Goal: Task Accomplishment & Management: Manage account settings

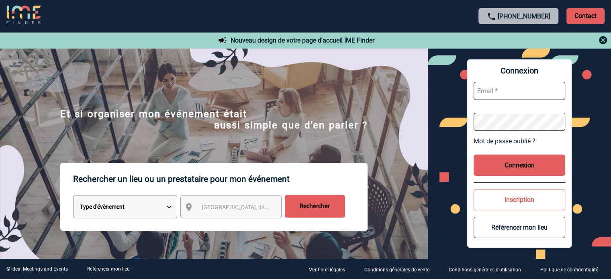
type input "cleborgne@ime-groupe.com"
click at [525, 162] on button "Connexion" at bounding box center [520, 165] width 92 height 21
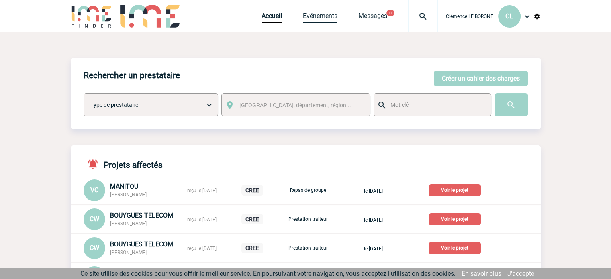
click at [308, 18] on link "Evénements" at bounding box center [320, 17] width 35 height 11
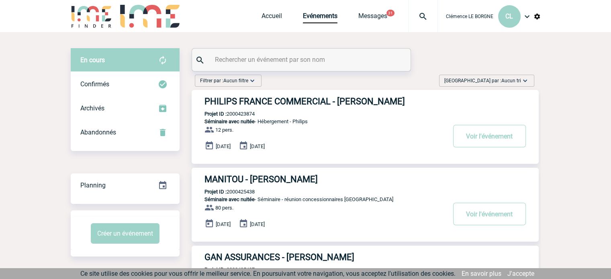
click at [333, 60] on input "text" at bounding box center [302, 60] width 179 height 12
paste input "2000424951"
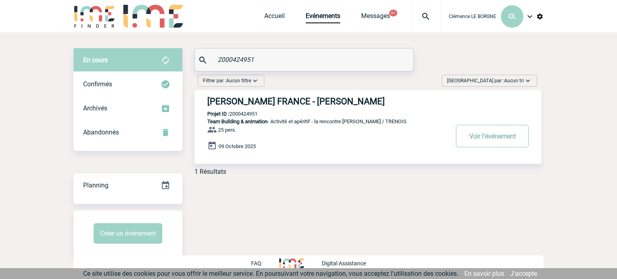
type input "2000424951"
drag, startPoint x: 487, startPoint y: 141, endPoint x: 482, endPoint y: 143, distance: 5.5
click at [487, 141] on button "Voir l'événement" at bounding box center [492, 136] width 73 height 22
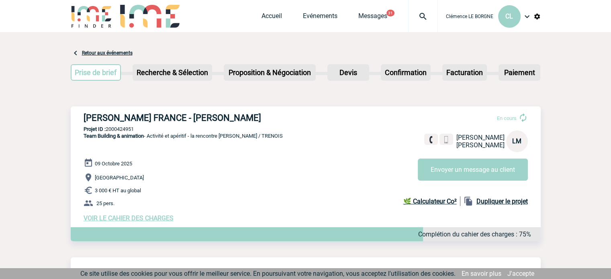
click at [149, 222] on span "VOIR LE CAHIER DES CHARGES" at bounding box center [129, 219] width 90 height 8
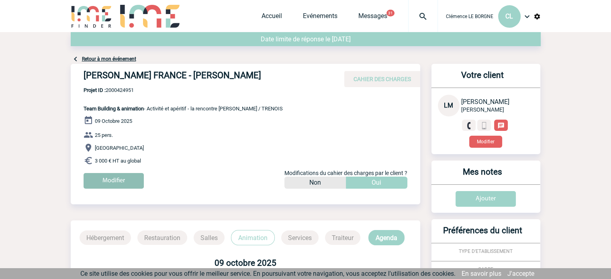
click at [121, 179] on input "Modifier" at bounding box center [114, 181] width 60 height 16
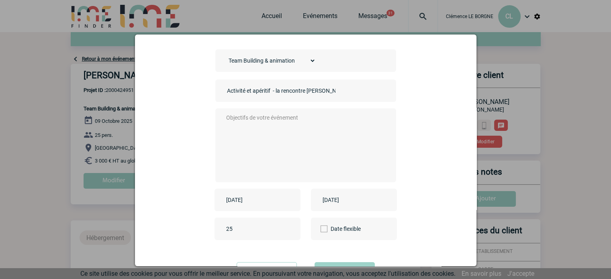
scroll to position [66, 0]
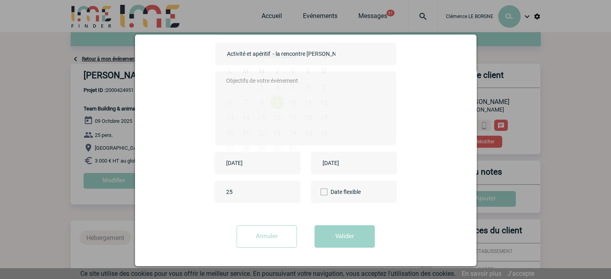
click at [262, 161] on input "[DATE]" at bounding box center [251, 163] width 55 height 10
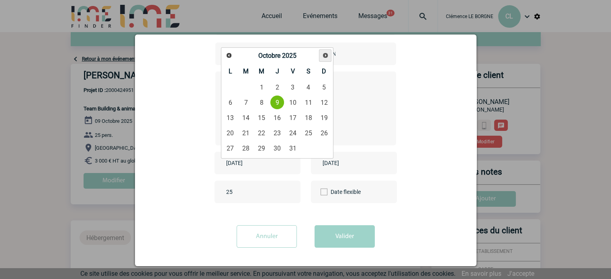
click at [323, 58] on span "Suivant" at bounding box center [325, 55] width 6 height 6
click at [228, 54] on span "Précédent" at bounding box center [229, 55] width 6 height 6
click at [277, 117] on link "13" at bounding box center [277, 117] width 15 height 14
type input "[DATE]"
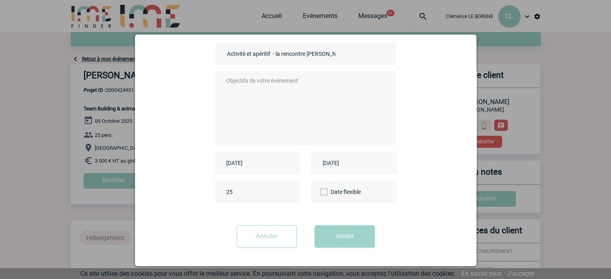
click at [347, 163] on input "[DATE]" at bounding box center [348, 163] width 55 height 10
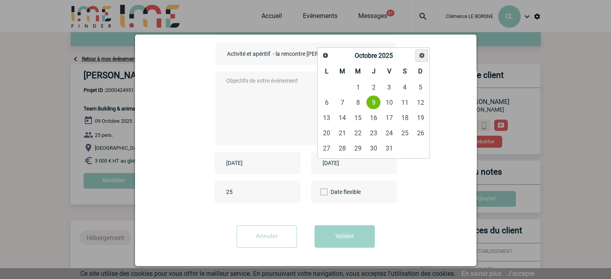
click at [419, 56] on span "Suivant" at bounding box center [422, 55] width 6 height 6
click at [372, 120] on link "13" at bounding box center [373, 117] width 15 height 14
type input "[DATE]"
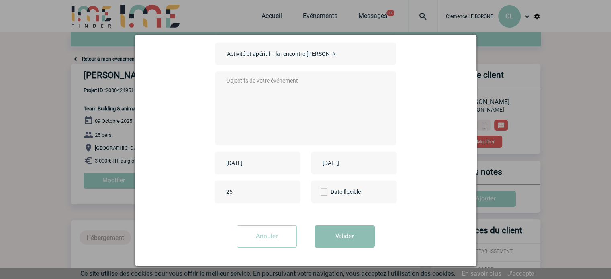
click at [341, 238] on button "Valider" at bounding box center [345, 236] width 60 height 22
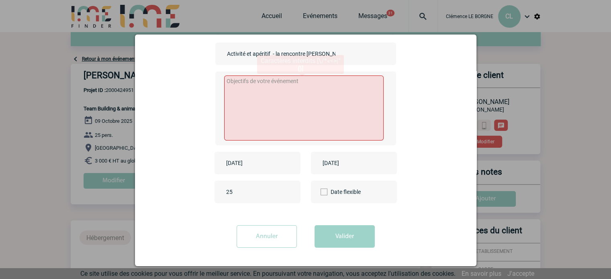
click at [305, 110] on textarea at bounding box center [303, 108] width 159 height 65
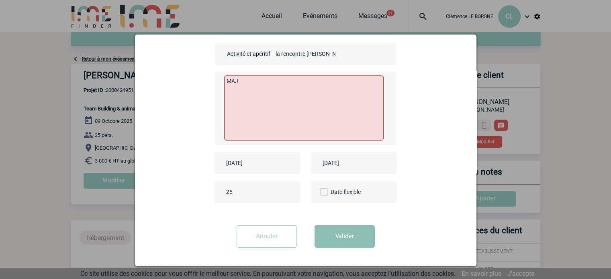
type textarea "MAJ"
click at [344, 236] on button "Valider" at bounding box center [345, 236] width 60 height 22
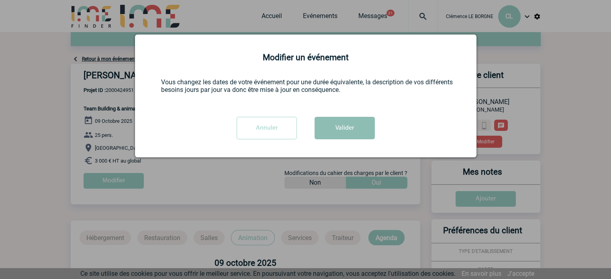
click at [352, 125] on button "Valider" at bounding box center [345, 128] width 60 height 22
click at [352, 127] on button "Valider" at bounding box center [345, 128] width 60 height 22
